Goal: Task Accomplishment & Management: Manage account settings

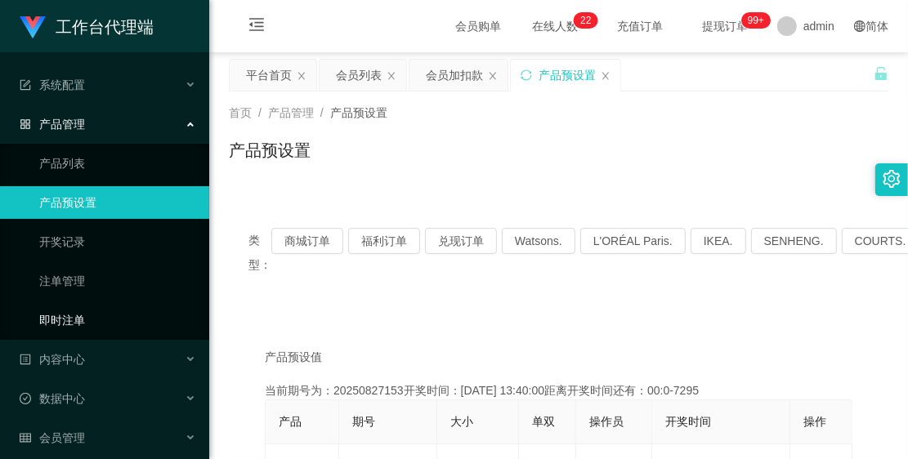
scroll to position [50, 0]
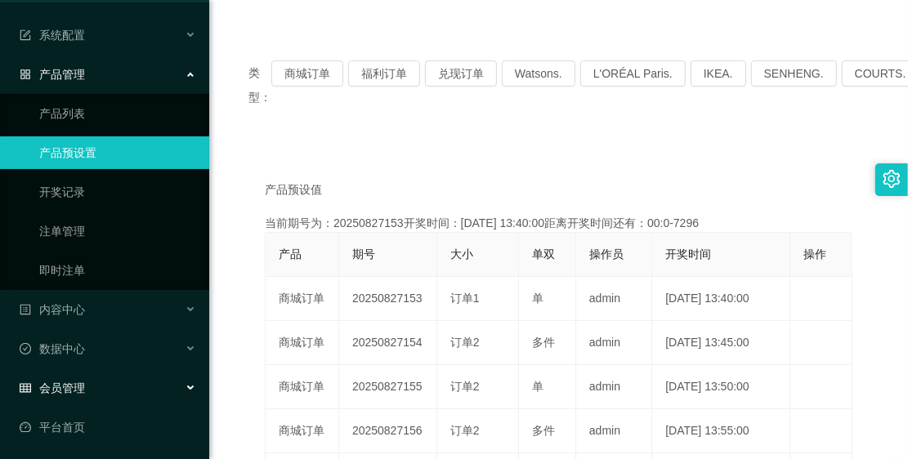
click at [102, 383] on div "会员管理" at bounding box center [104, 388] width 209 height 33
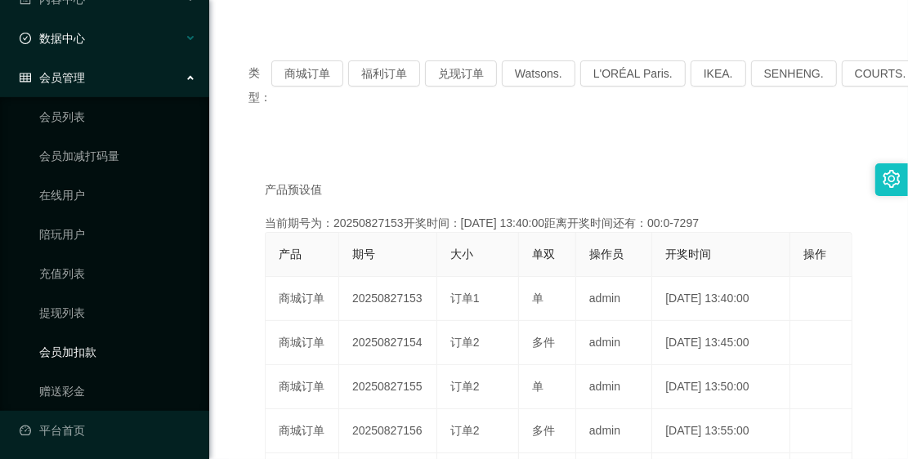
scroll to position [364, 0]
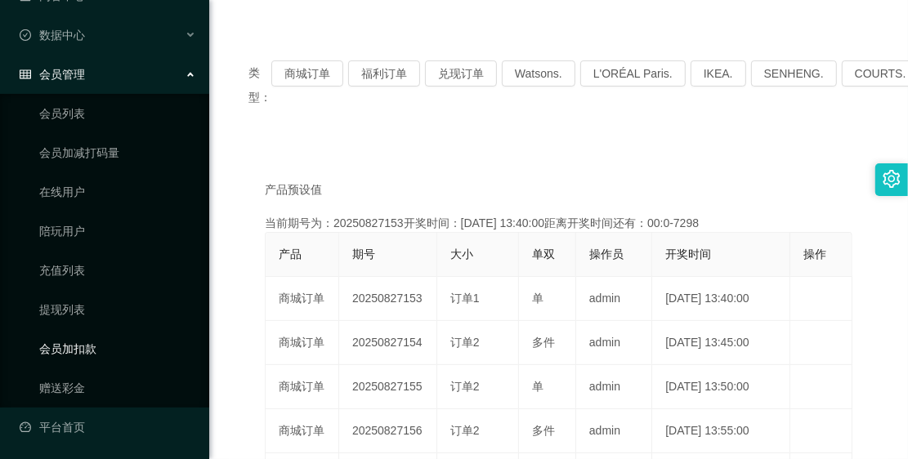
click at [96, 340] on link "会员加扣款" at bounding box center [117, 349] width 157 height 33
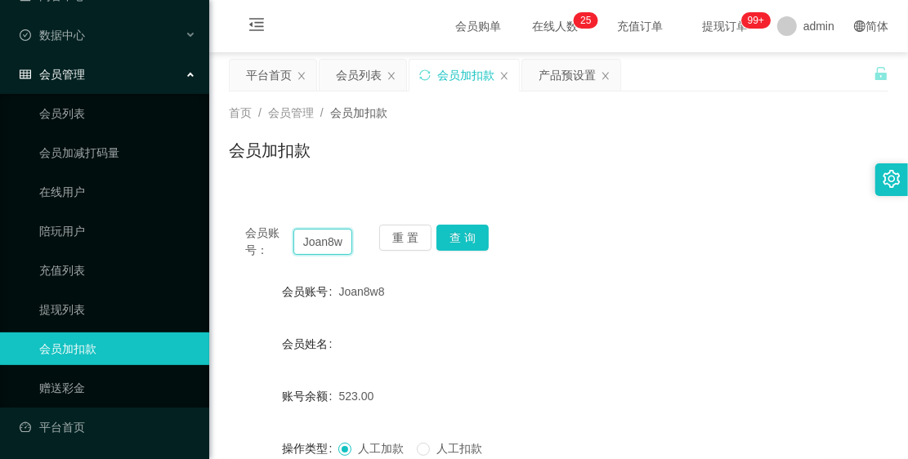
scroll to position [0, 6]
drag, startPoint x: 298, startPoint y: 239, endPoint x: 369, endPoint y: 262, distance: 73.9
click at [369, 262] on div "会员账号： Joan8w8 重 置 查 询 会员账号 Joan8w8 会员姓名 账号余额 523.00 操作类型 人工加款 人工扣款 金额 确 定" at bounding box center [559, 406] width 660 height 397
paste input "liu1814517"
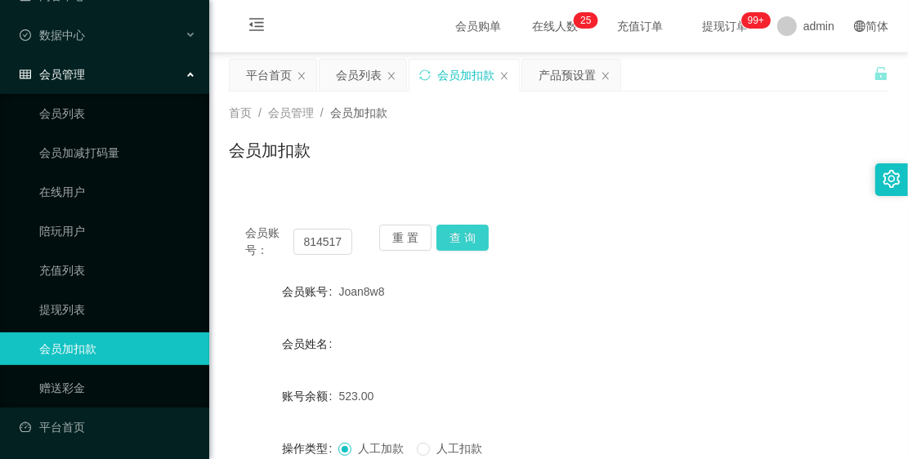
click at [444, 235] on button "查 询" at bounding box center [463, 238] width 52 height 26
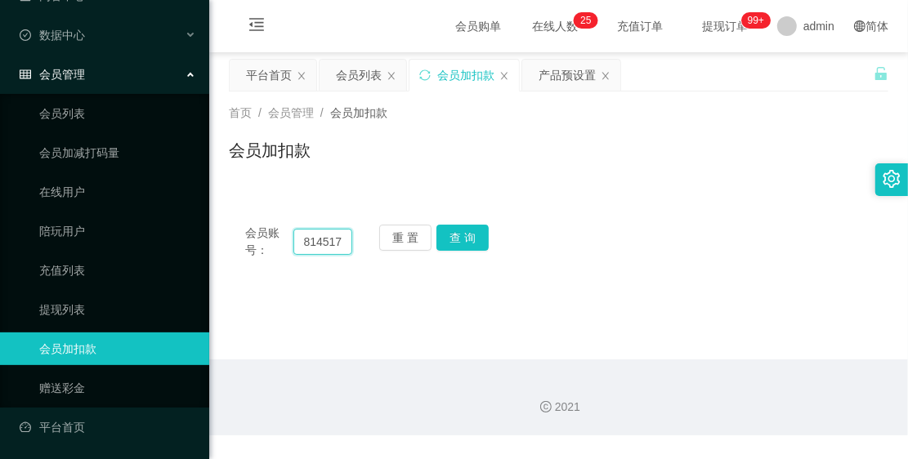
drag, startPoint x: 299, startPoint y: 238, endPoint x: 349, endPoint y: 258, distance: 53.6
click at [349, 258] on div "会员账号： liu1814517" at bounding box center [298, 242] width 107 height 34
paste input "8"
click at [451, 241] on button "查 询" at bounding box center [463, 238] width 52 height 26
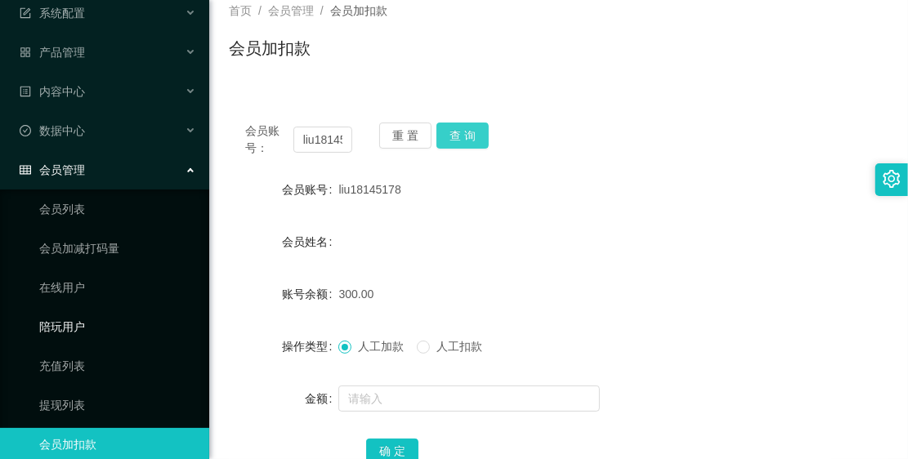
scroll to position [168, 0]
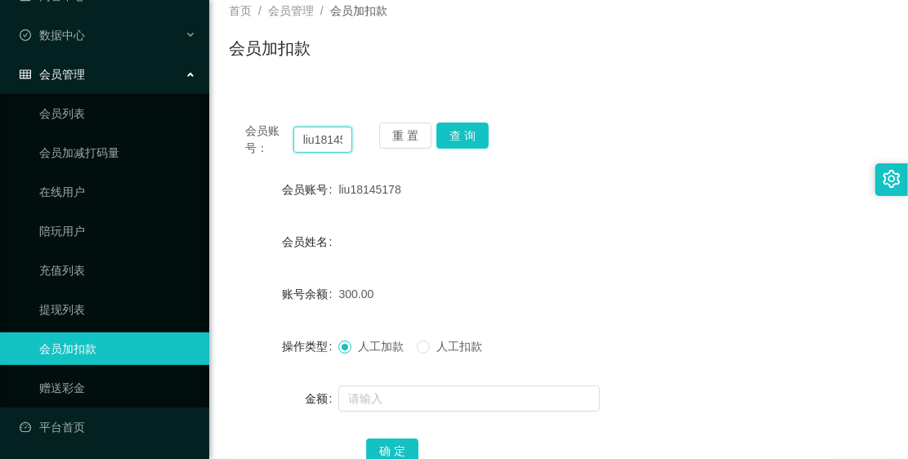
click at [303, 141] on input "liu18145178" at bounding box center [322, 140] width 59 height 26
drag, startPoint x: 300, startPoint y: 143, endPoint x: 374, endPoint y: 178, distance: 82.3
click at [374, 178] on div "会员账号： liu18145178 重 置 查 询 会员账号 liu18145178 会员姓名 账号余额 300.00 操作类型 人工加款 人工扣款 金额 确…" at bounding box center [559, 304] width 660 height 397
paste input "wenya"
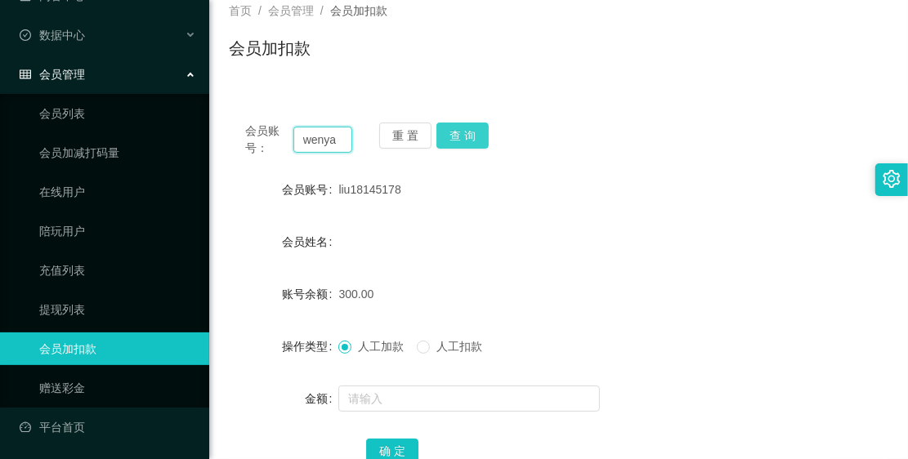
scroll to position [0, 0]
type input "wenya"
click at [462, 135] on button "查 询" at bounding box center [463, 136] width 52 height 26
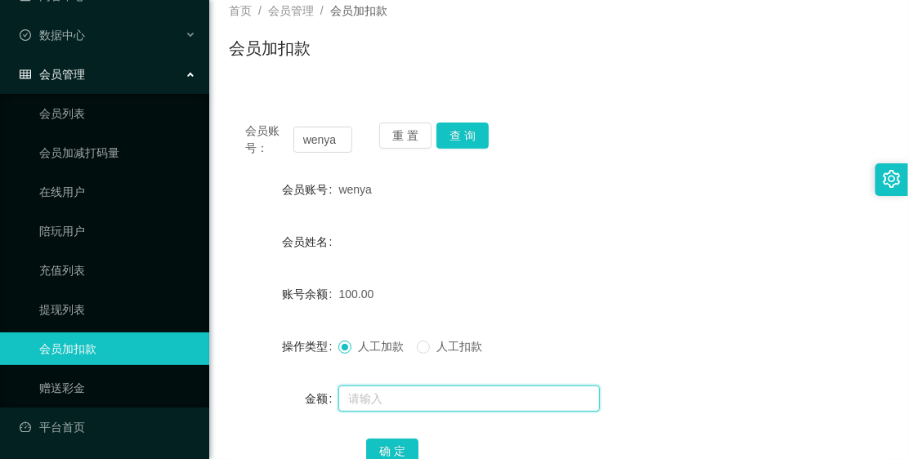
click at [395, 397] on input "text" at bounding box center [469, 399] width 262 height 26
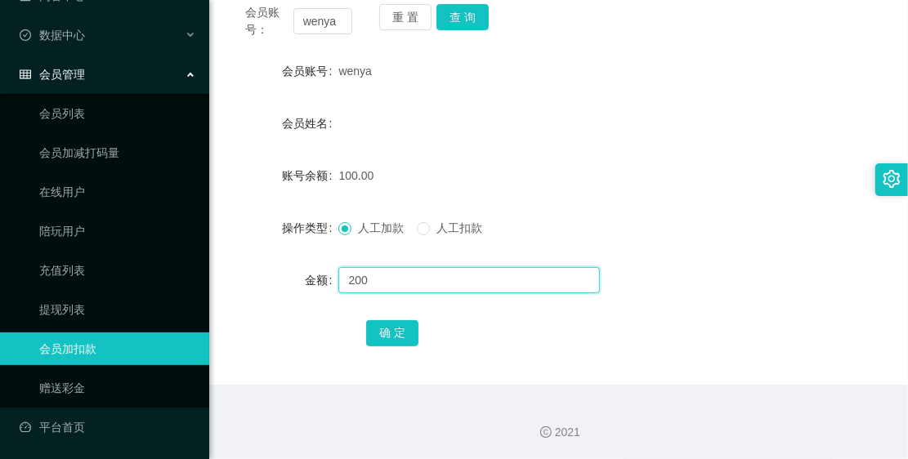
scroll to position [222, 0]
type input "200"
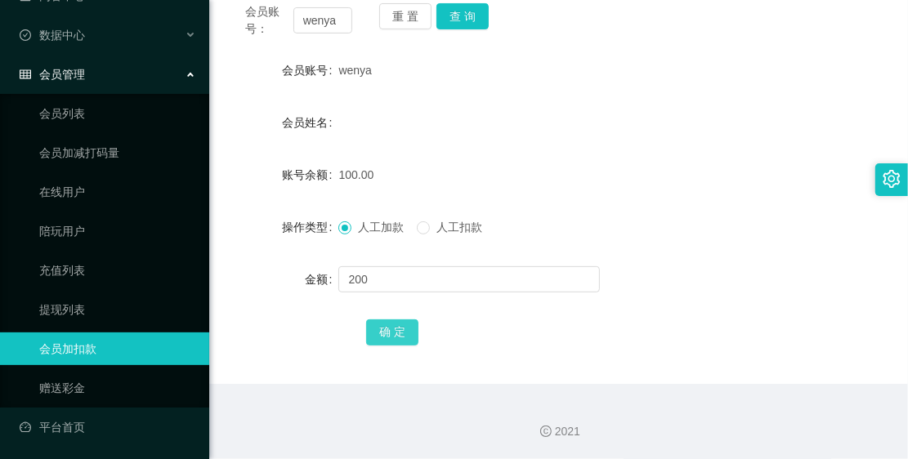
click at [374, 331] on button "确 定" at bounding box center [392, 333] width 52 height 26
